Goal: Browse casually: Explore the website without a specific task or goal

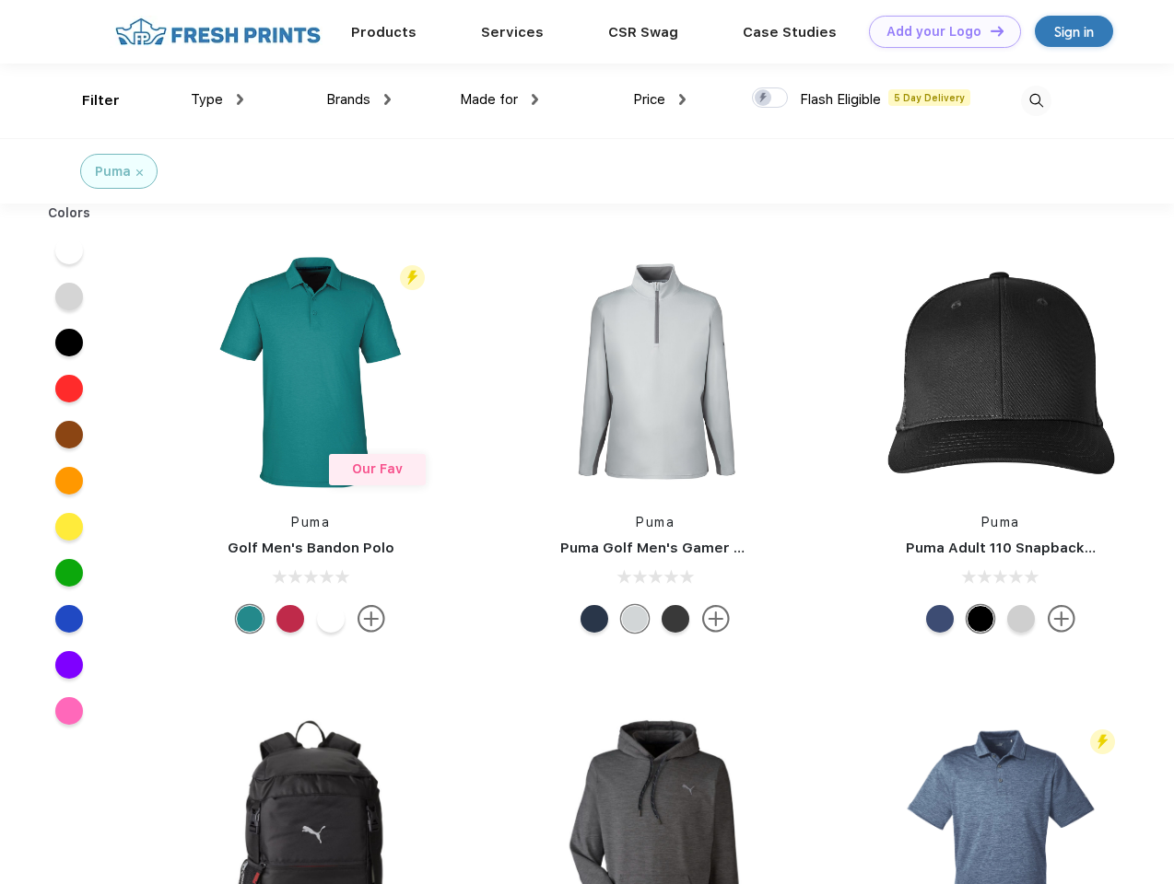
click at [938, 31] on link "Add your Logo Design Tool" at bounding box center [945, 32] width 152 height 32
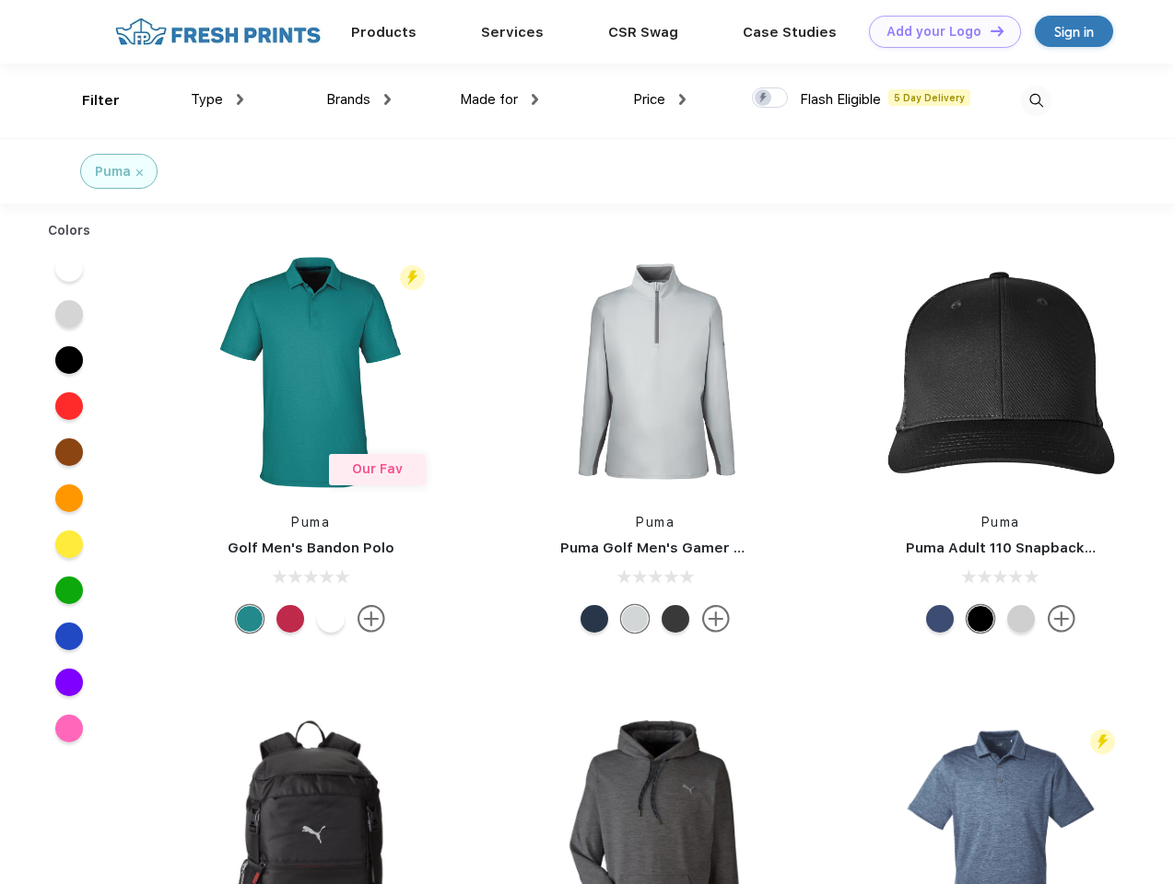
click at [0, 0] on div "Design Tool" at bounding box center [0, 0] width 0 height 0
click at [988, 30] on link "Add your Logo Design Tool" at bounding box center [945, 32] width 152 height 32
click at [88, 100] on div "Filter" at bounding box center [101, 100] width 38 height 21
click at [217, 99] on span "Type" at bounding box center [207, 99] width 32 height 17
click at [358, 99] on span "Brands" at bounding box center [348, 99] width 44 height 17
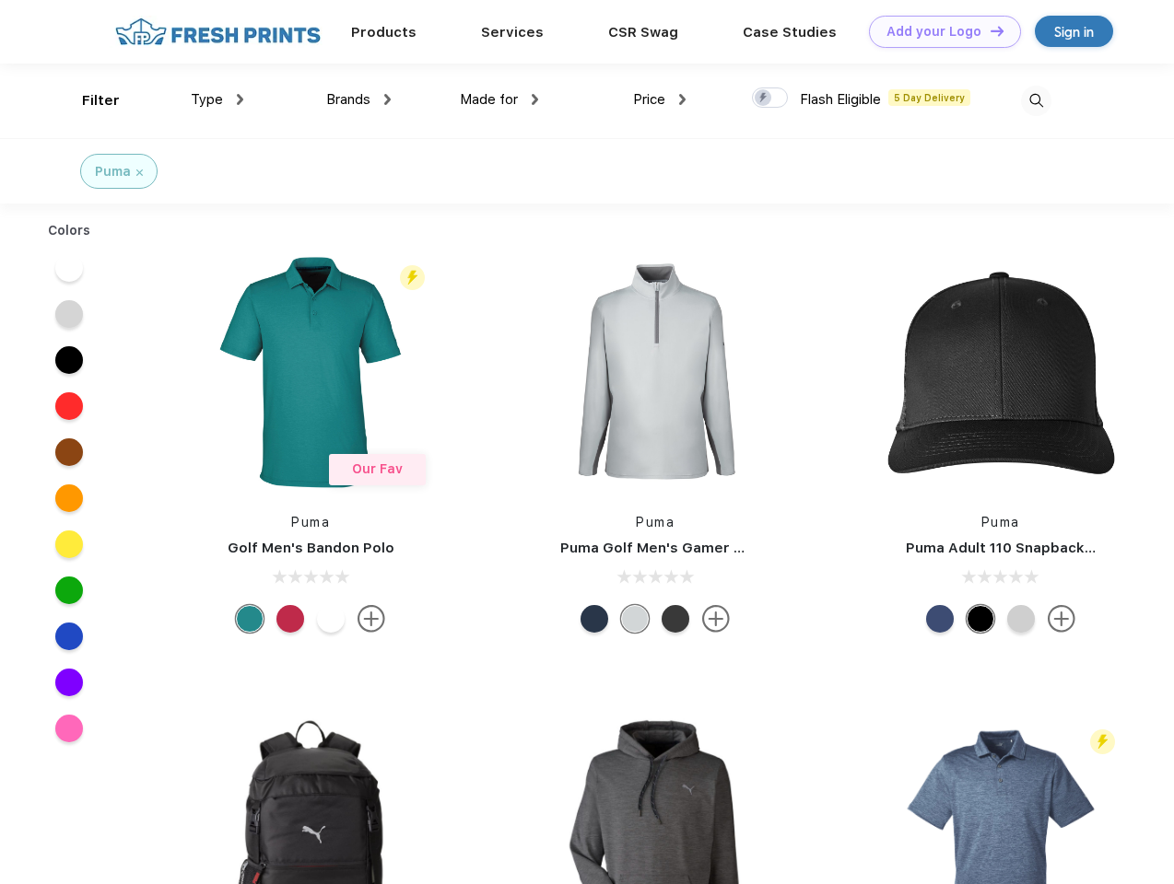
click at [499, 99] on span "Made for" at bounding box center [489, 99] width 58 height 17
click at [660, 99] on span "Price" at bounding box center [649, 99] width 32 height 17
click at [770, 99] on div at bounding box center [770, 98] width 36 height 20
click at [764, 99] on input "checkbox" at bounding box center [758, 93] width 12 height 12
click at [1035, 100] on img at bounding box center [1036, 101] width 30 height 30
